Goal: Information Seeking & Learning: Learn about a topic

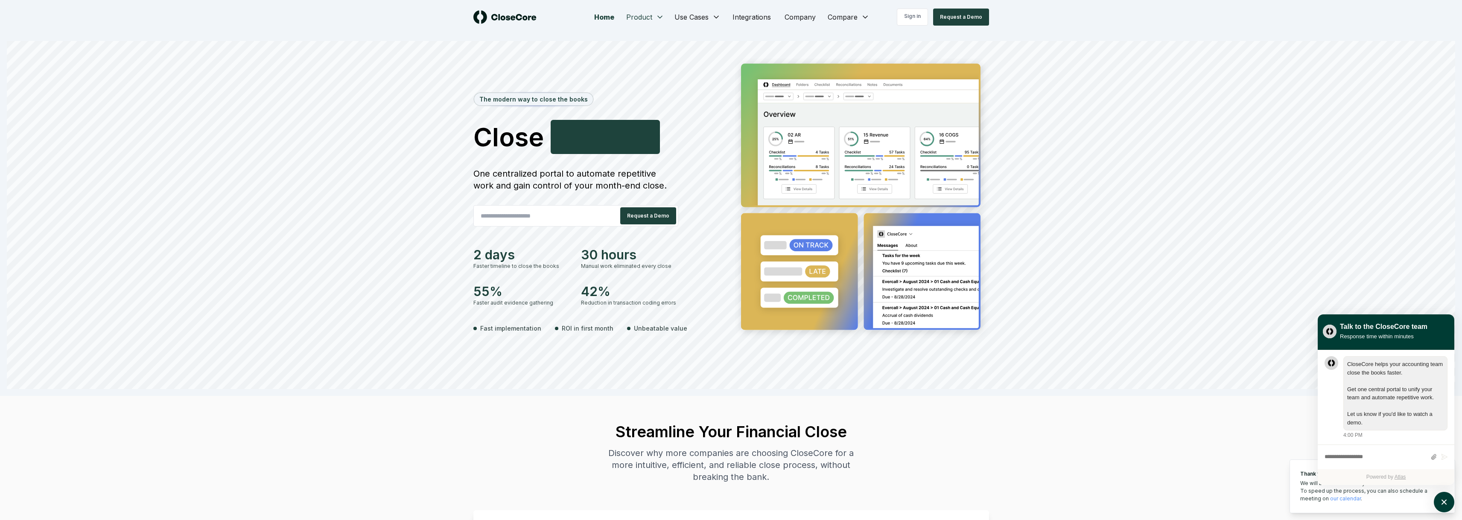
scroll to position [0, 0]
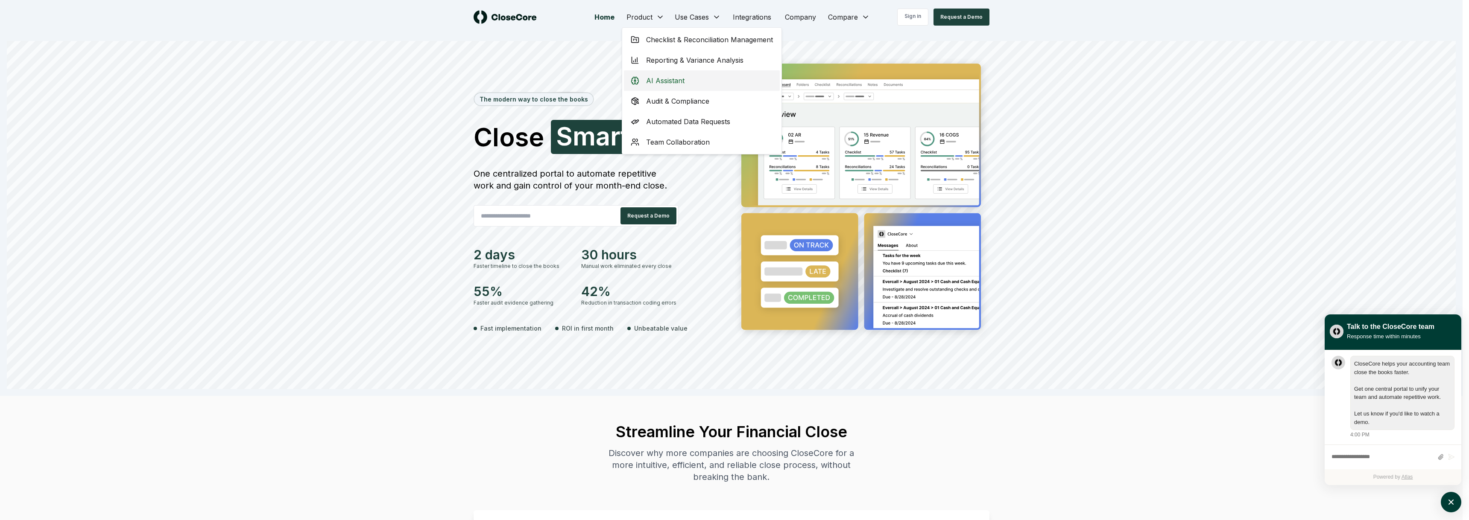
click at [695, 80] on div "AI Assistant" at bounding box center [702, 80] width 156 height 20
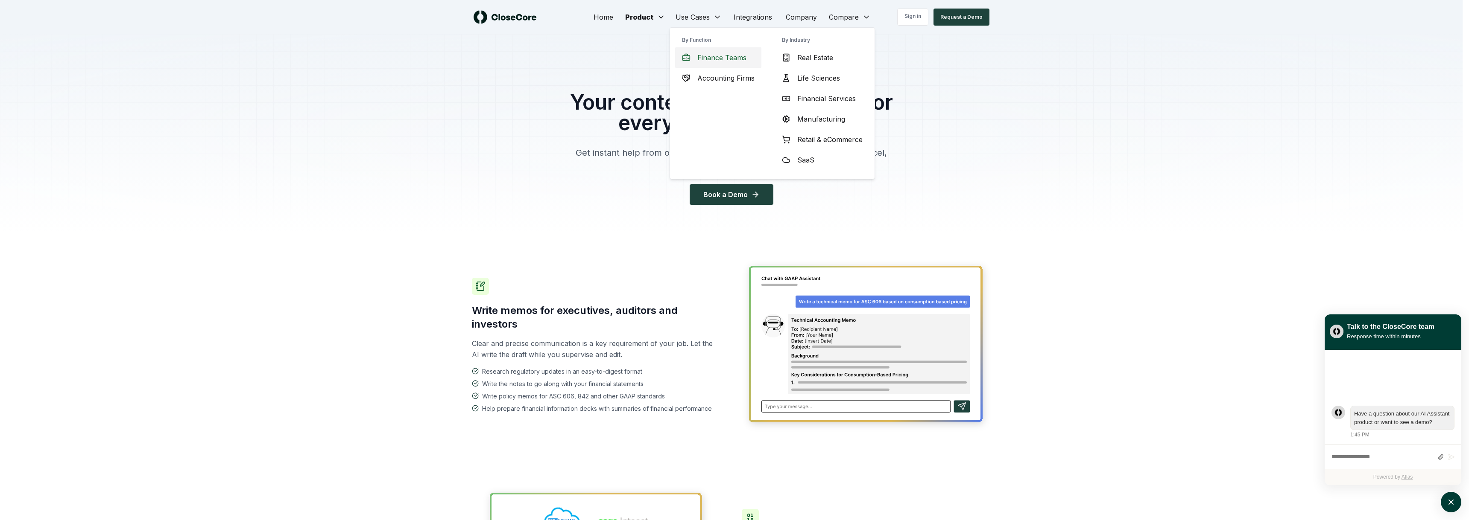
click at [736, 61] on span "Finance Teams" at bounding box center [721, 58] width 49 height 10
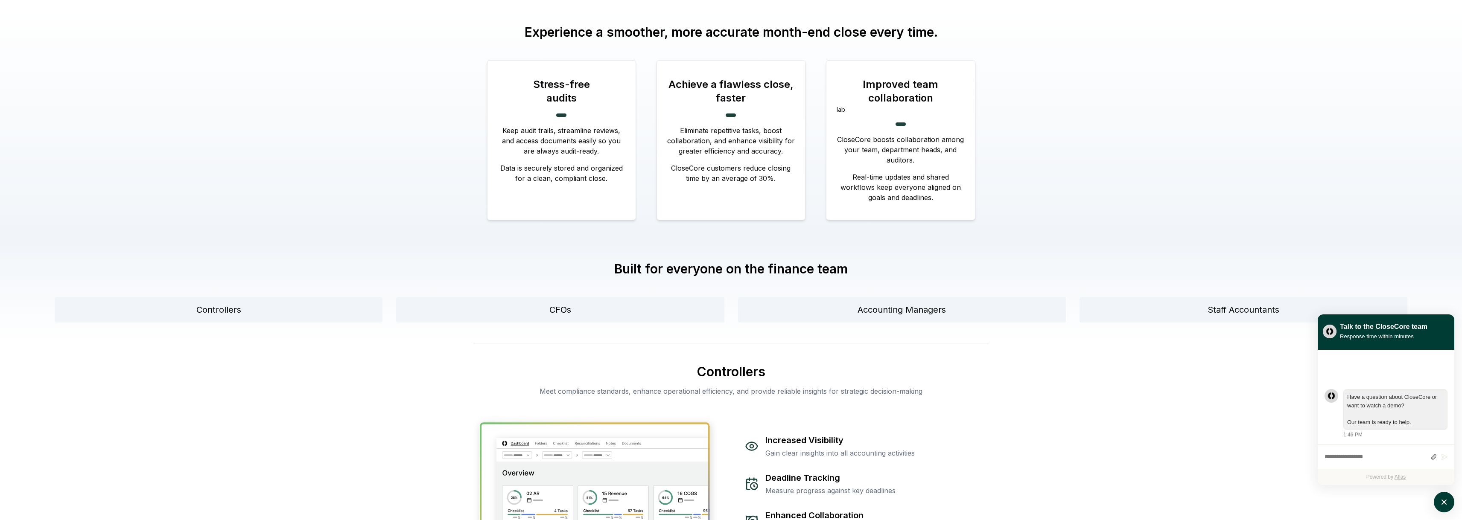
scroll to position [427, 0]
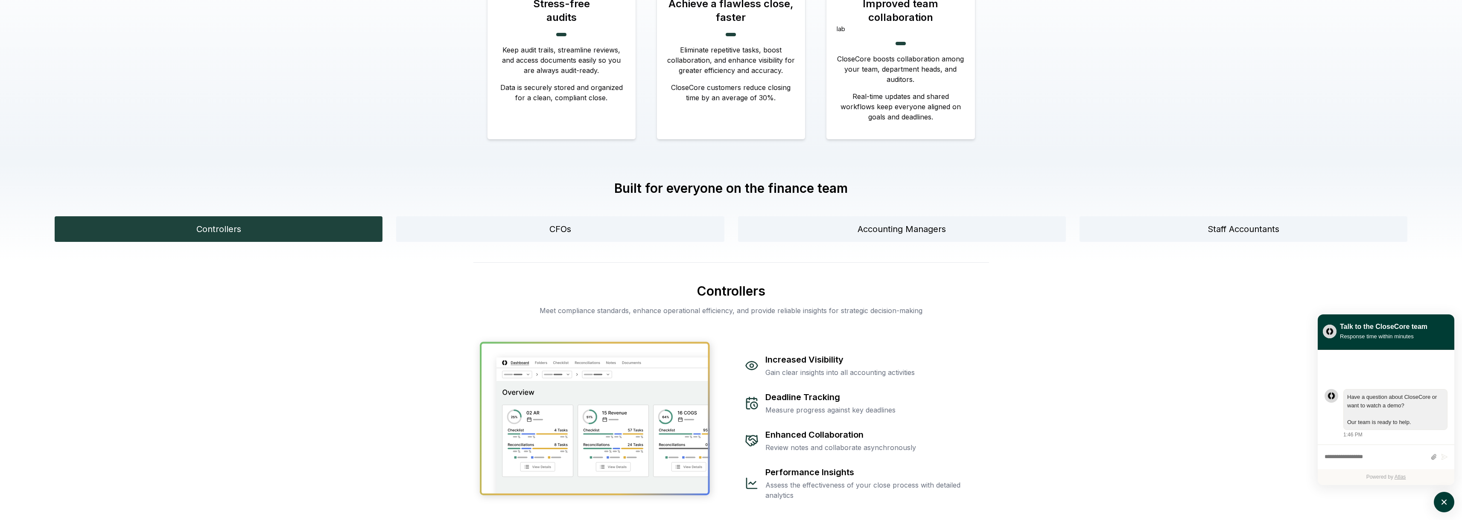
click at [324, 216] on button "Controllers" at bounding box center [219, 229] width 328 height 26
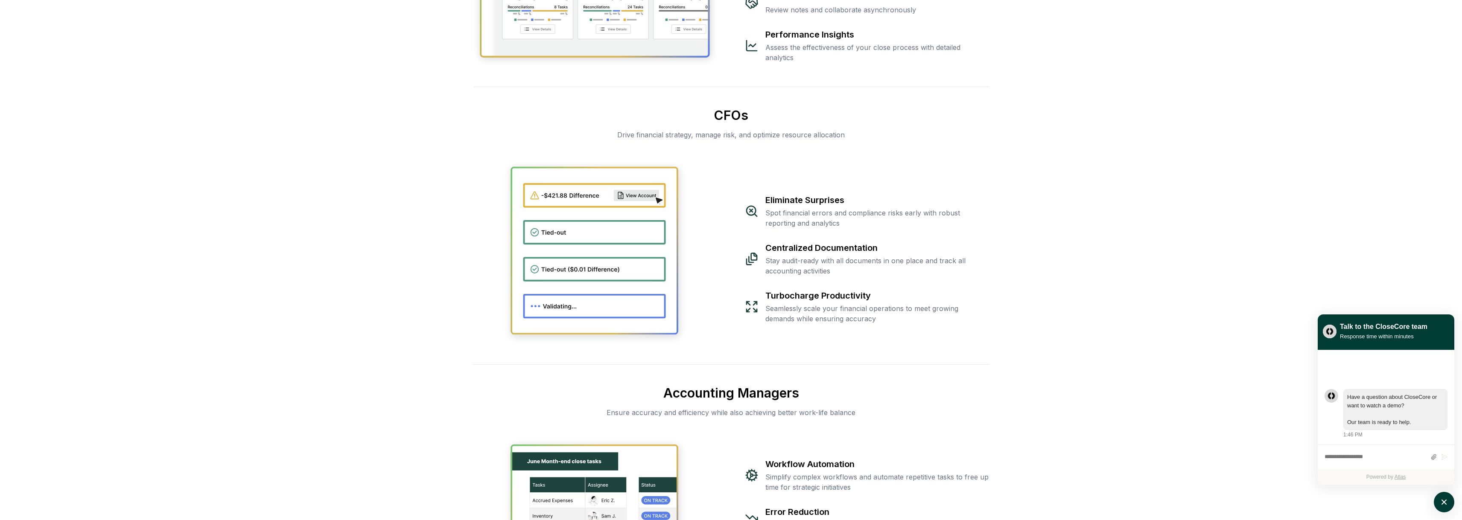
scroll to position [908, 0]
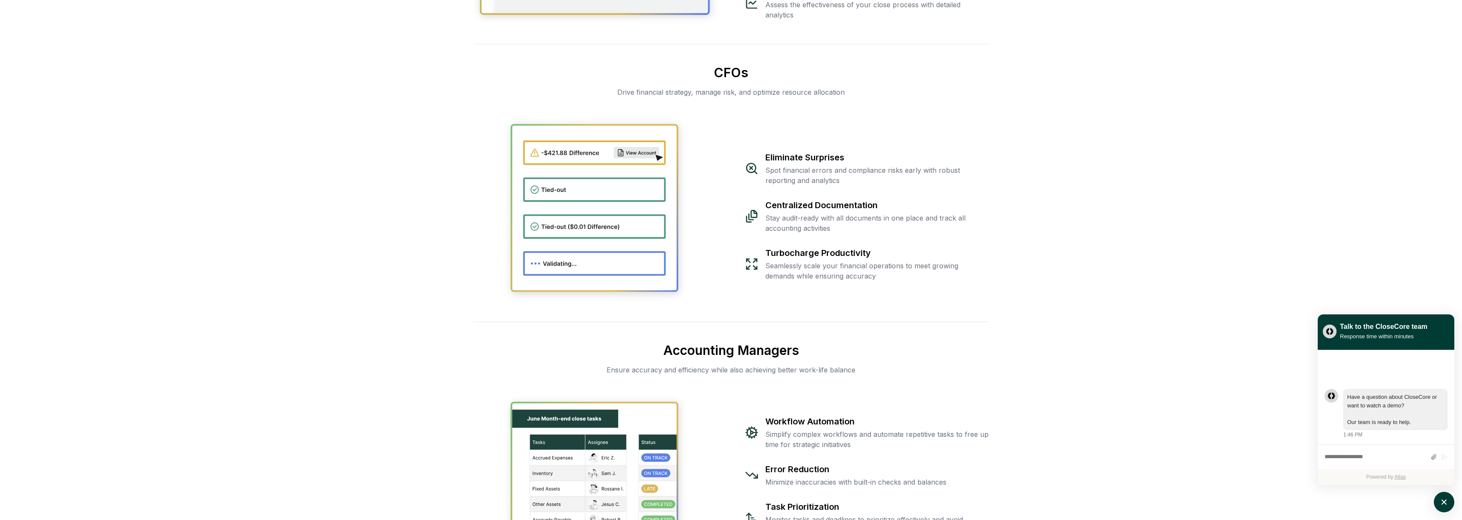
click at [847, 154] on div "Eliminate Surprises Spot financial errors and compliance risks early with robus…" at bounding box center [867, 217] width 244 height 130
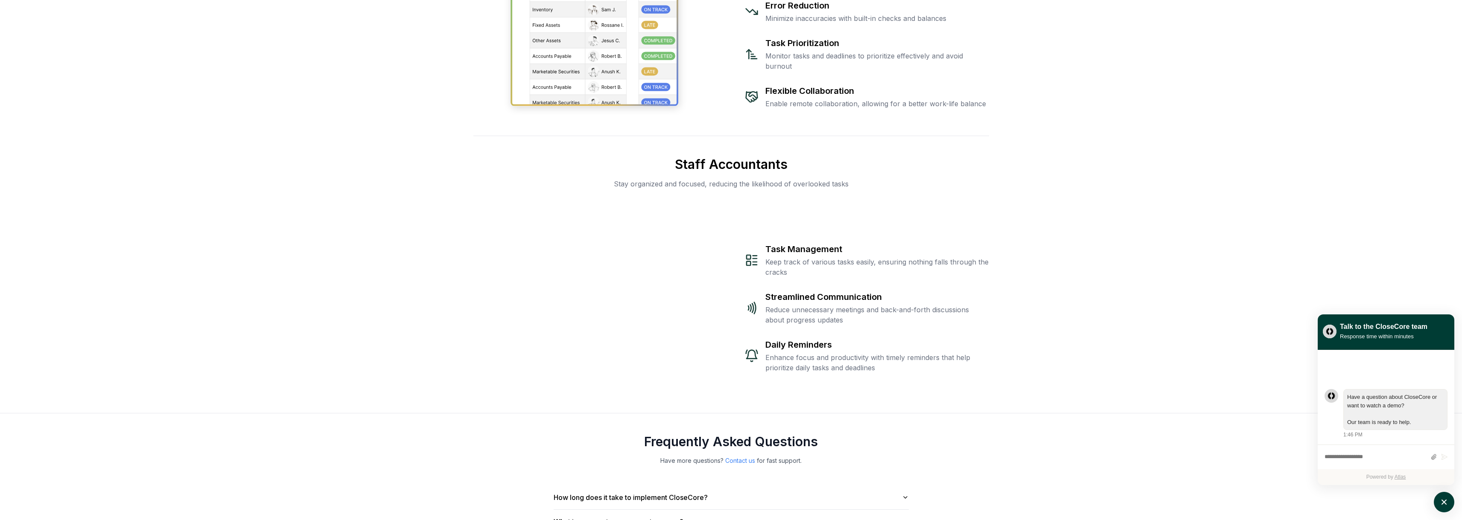
scroll to position [1420, 0]
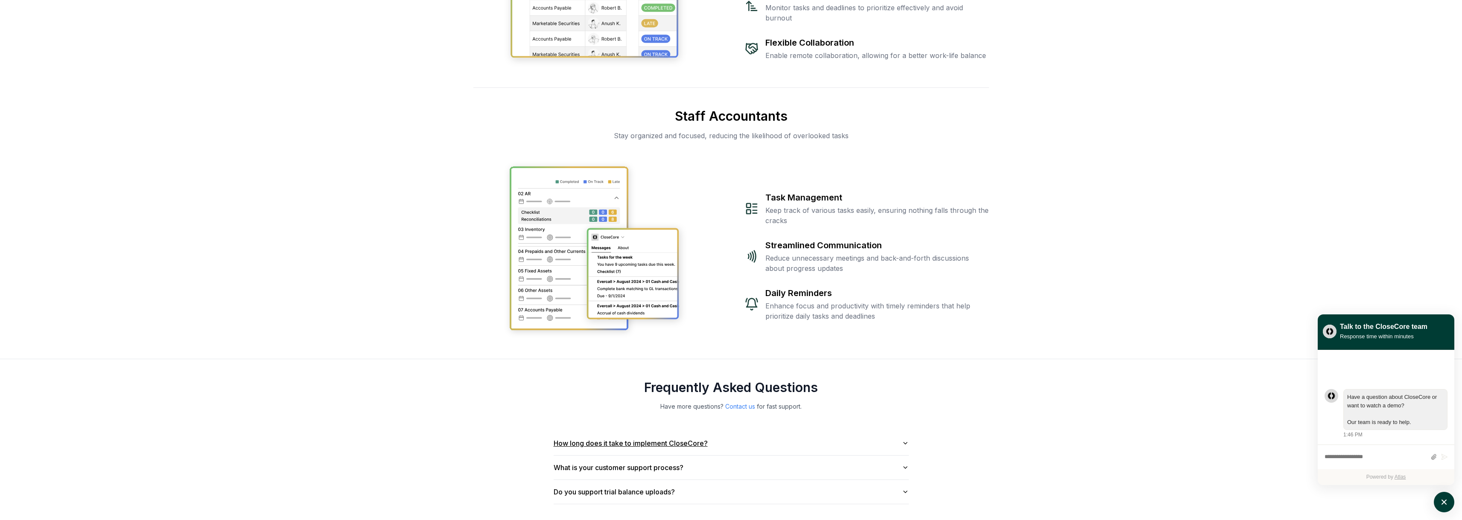
click at [907, 440] on icon "button" at bounding box center [905, 443] width 7 height 7
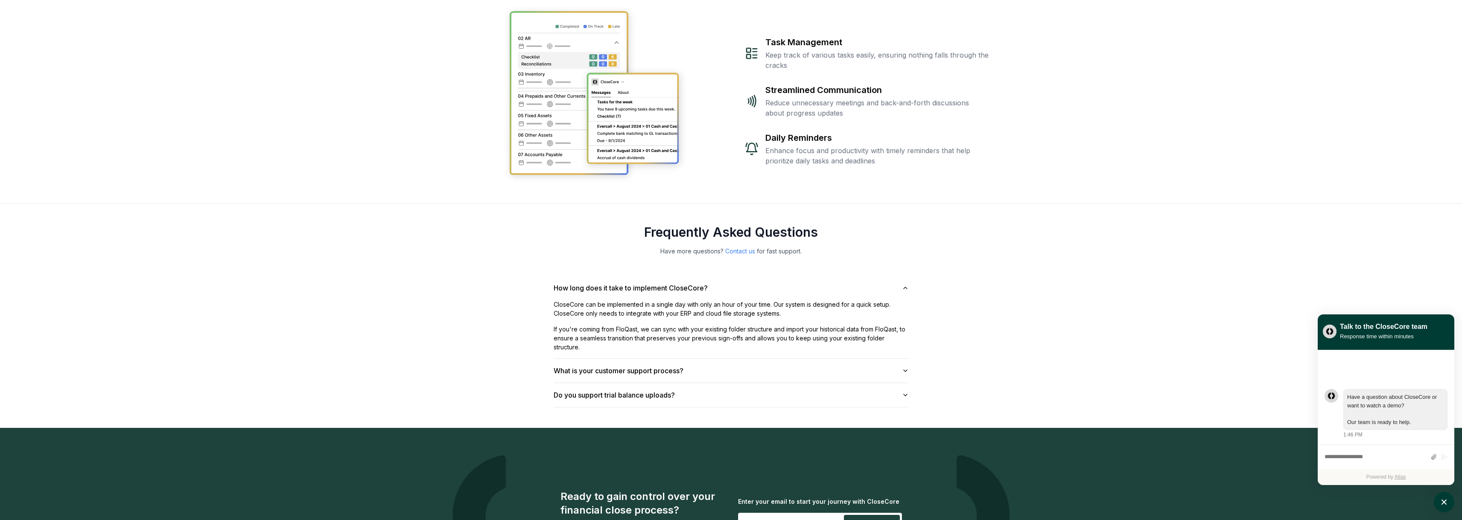
scroll to position [1591, 0]
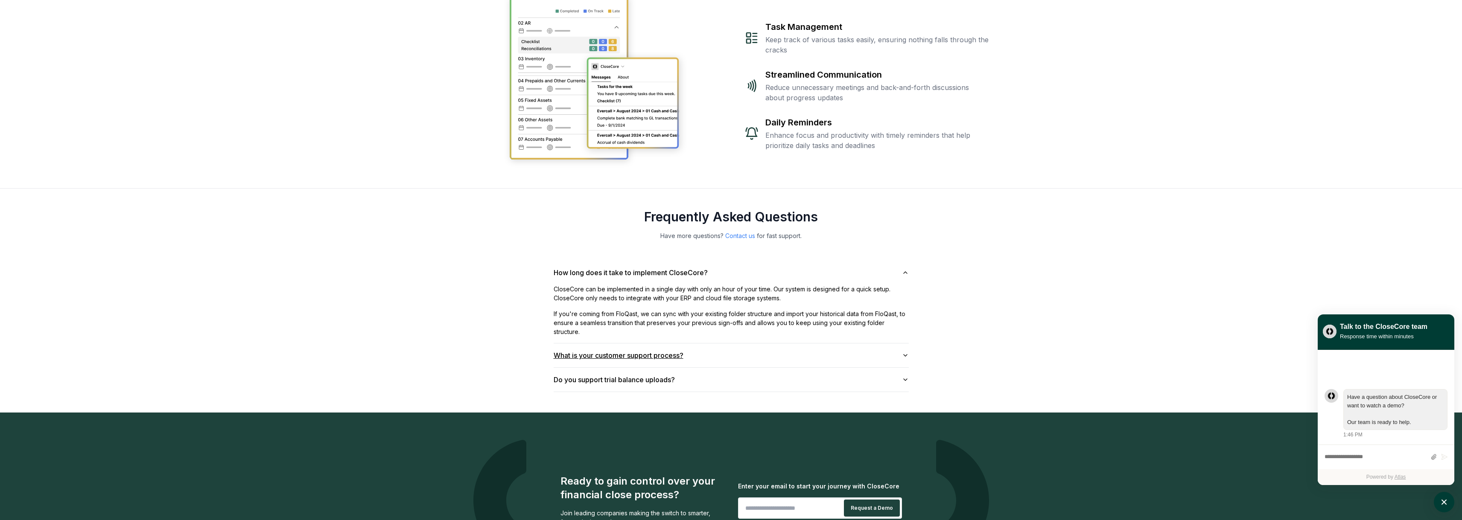
click at [900, 344] on button "What is your customer support process?" at bounding box center [731, 356] width 355 height 24
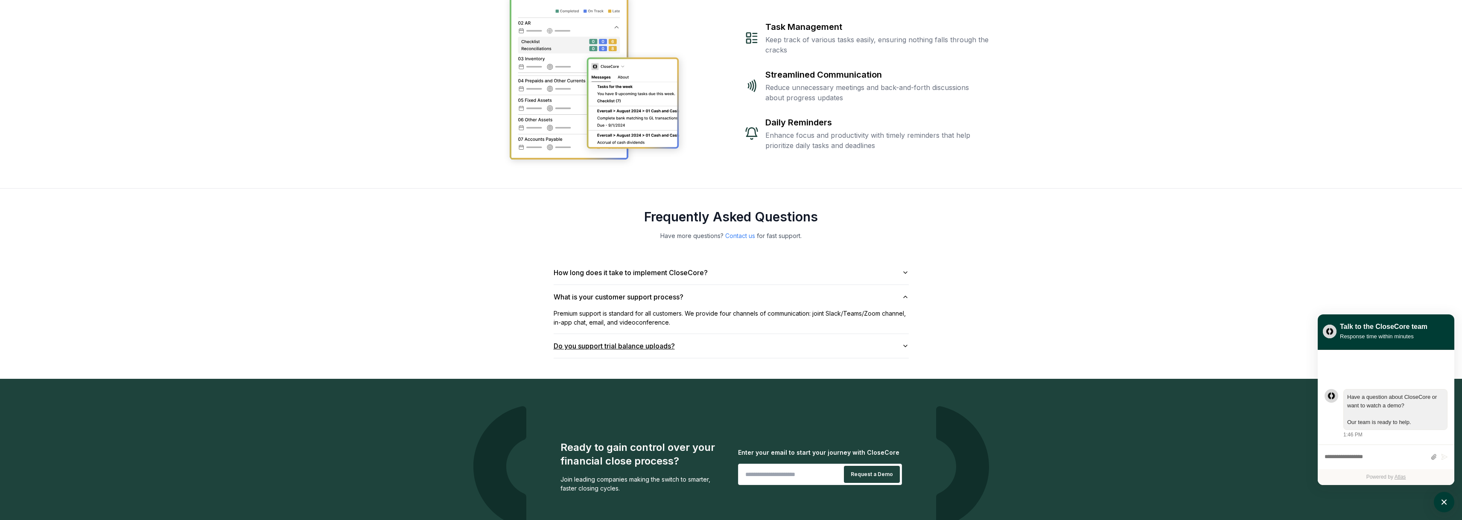
click at [897, 334] on button "Do you support trial balance uploads?" at bounding box center [731, 346] width 355 height 24
click at [906, 318] on icon "button" at bounding box center [905, 321] width 7 height 7
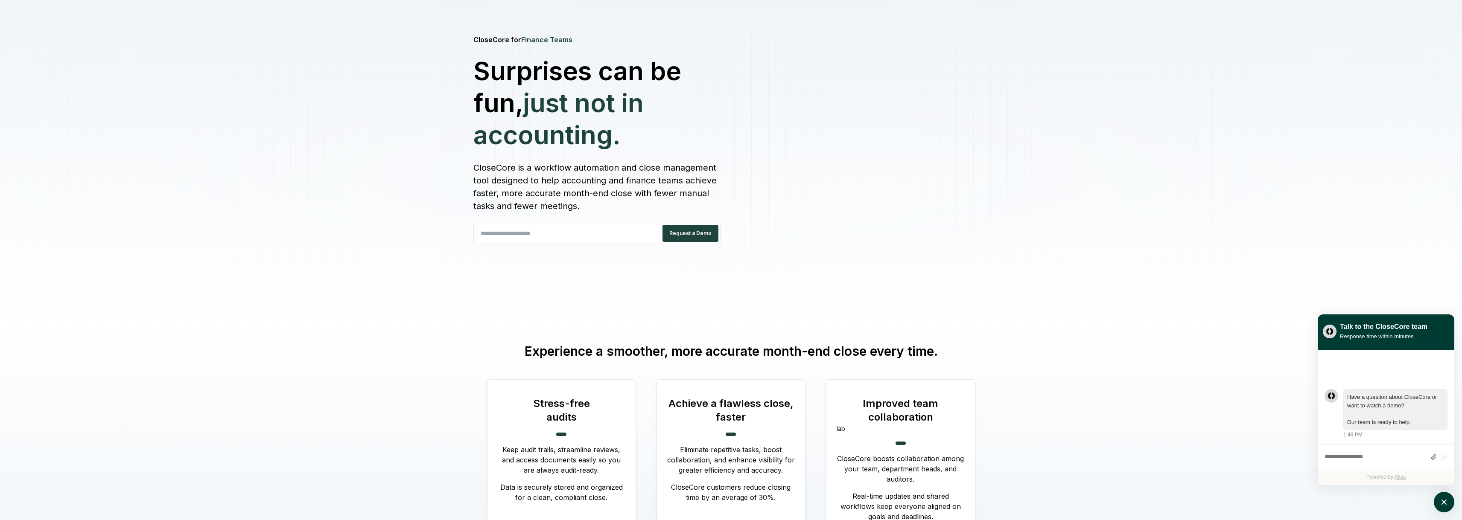
scroll to position [0, 0]
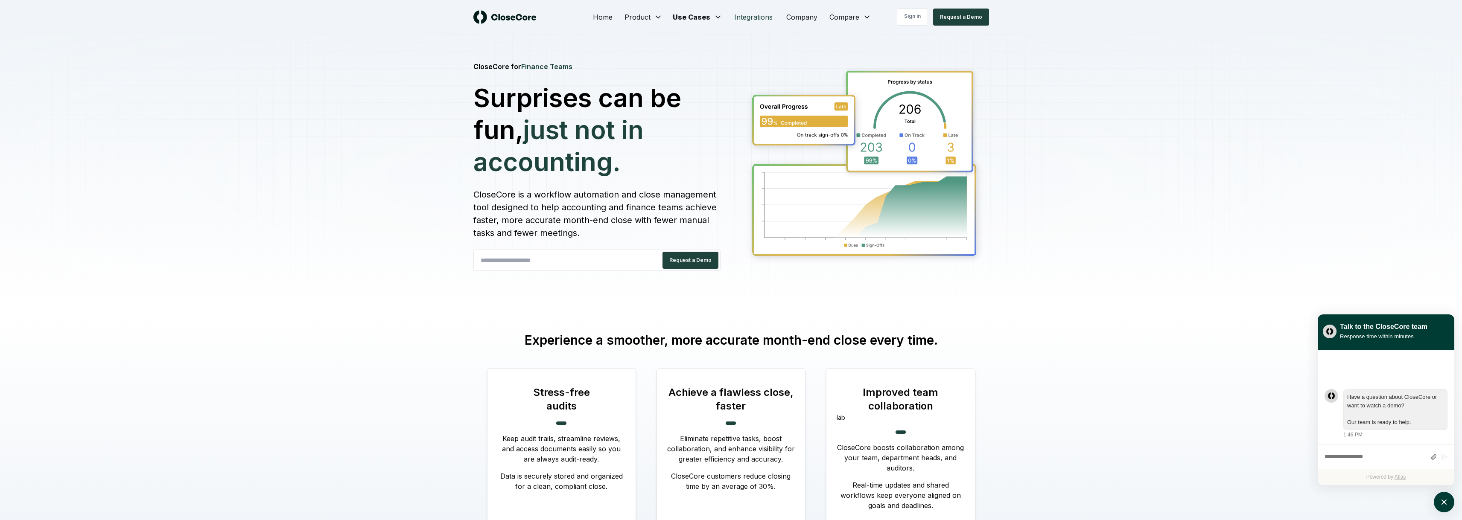
click at [769, 20] on link "Integrations" at bounding box center [754, 17] width 52 height 17
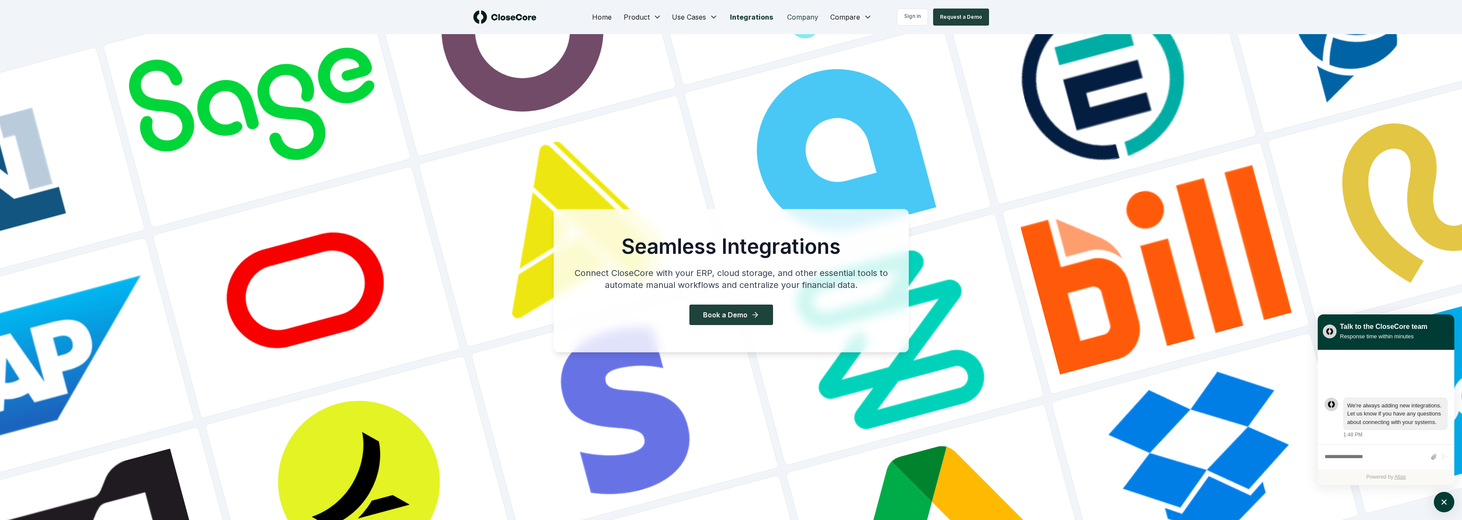
click at [799, 19] on link "Company" at bounding box center [802, 17] width 45 height 17
